Goal: Navigation & Orientation: Find specific page/section

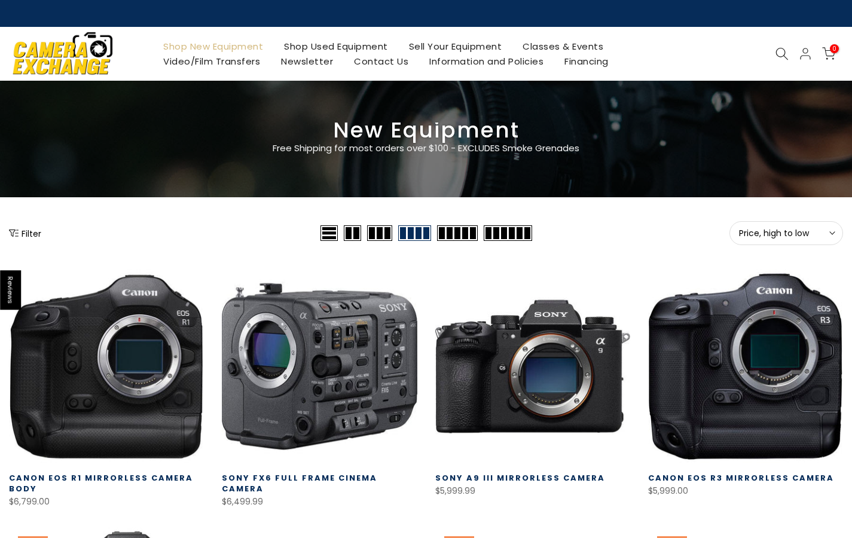
click at [487, 45] on link "Sell Your Equipment" at bounding box center [455, 46] width 114 height 15
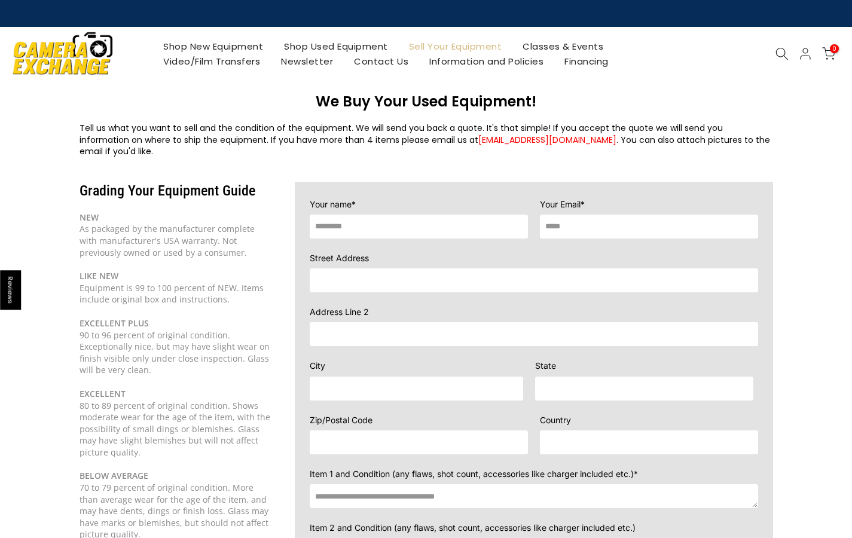
click at [584, 45] on link "Classes & Events" at bounding box center [563, 46] width 102 height 15
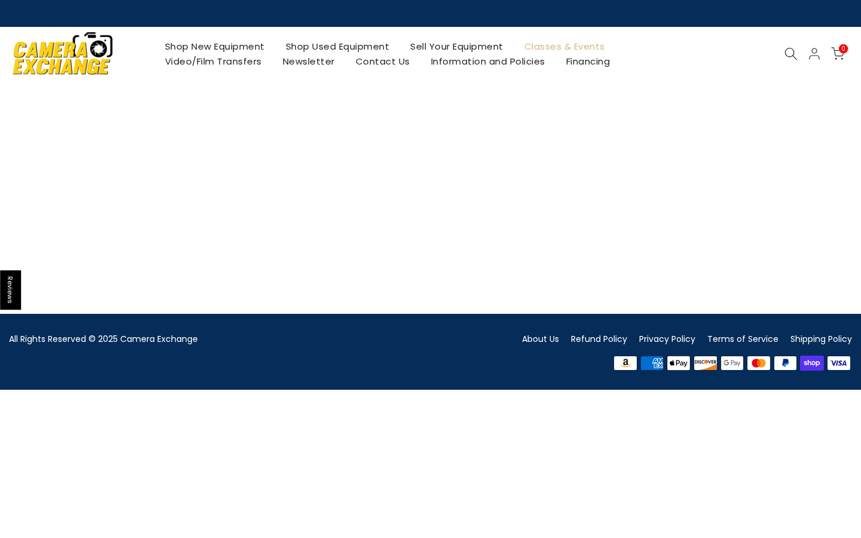
click at [841, 50] on span "0" at bounding box center [843, 48] width 9 height 9
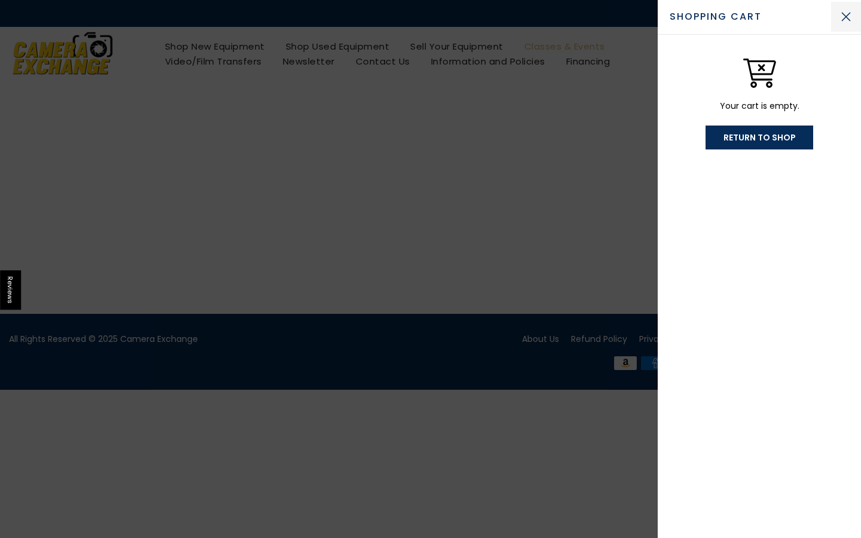
click at [847, 17] on button "Close Cart" at bounding box center [846, 17] width 30 height 30
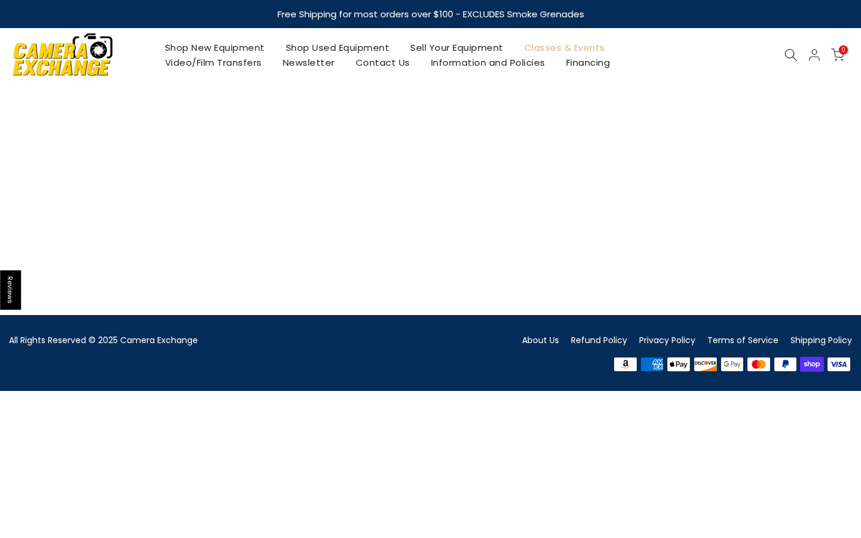
click at [555, 47] on link "Classes & Events" at bounding box center [565, 47] width 102 height 15
click at [294, 62] on link "Newsletter" at bounding box center [308, 62] width 73 height 15
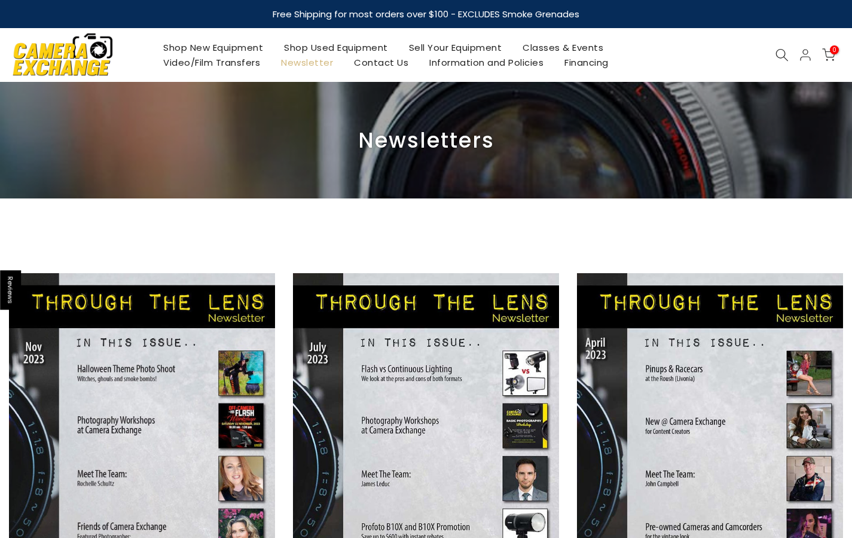
click at [221, 65] on link "Video/Film Transfers" at bounding box center [212, 62] width 118 height 15
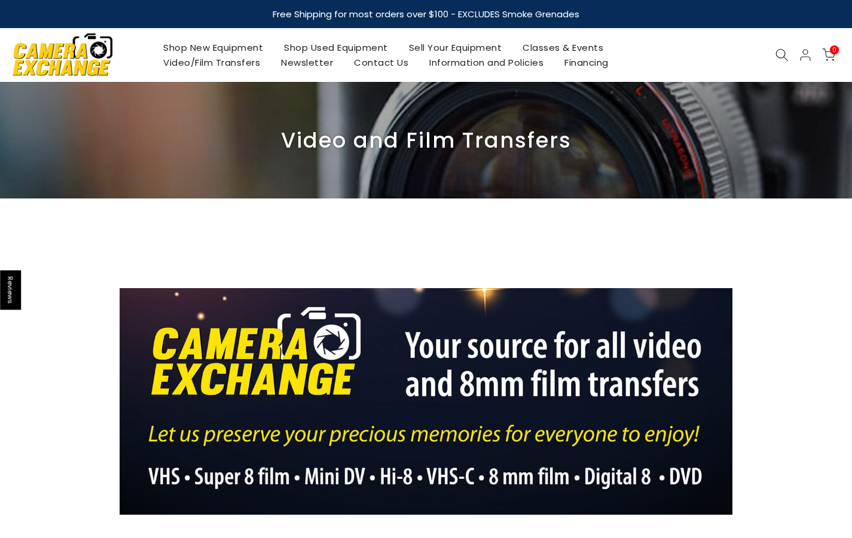
click at [234, 47] on link "Shop New Equipment" at bounding box center [213, 47] width 121 height 15
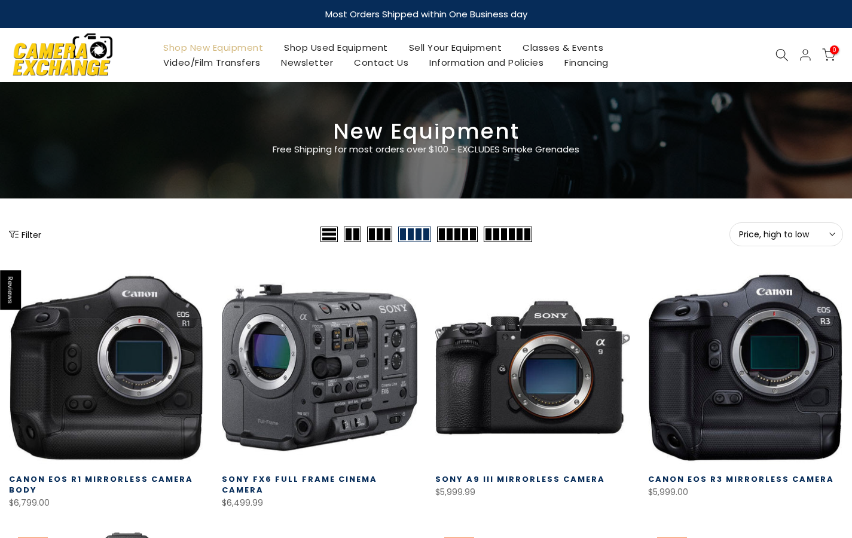
click at [342, 49] on link "Shop Used Equipment" at bounding box center [336, 47] width 125 height 15
